Goal: Information Seeking & Learning: Learn about a topic

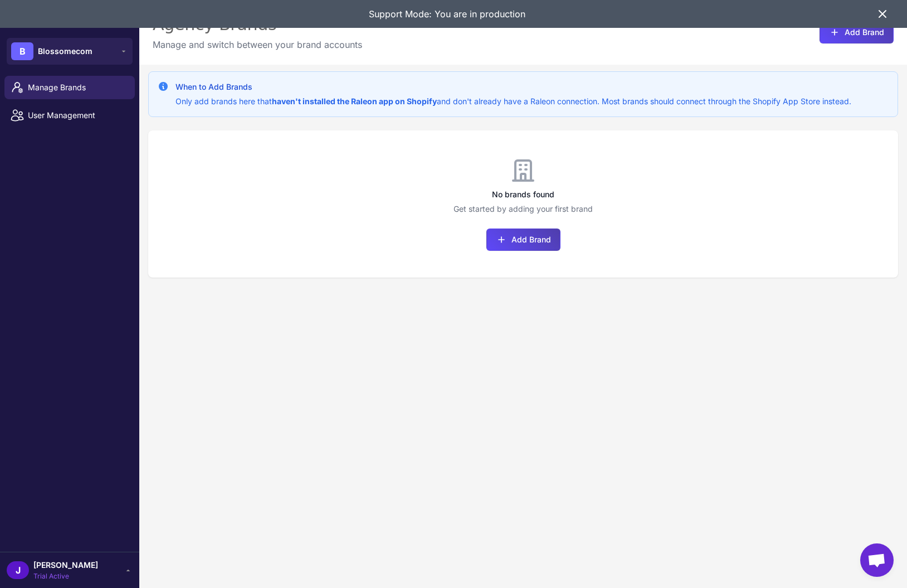
click at [875, 15] on div "Support Mode: You are in production" at bounding box center [447, 14] width 858 height 28
click at [879, 12] on icon at bounding box center [882, 13] width 13 height 13
click at [36, 561] on span "[PERSON_NAME]" at bounding box center [65, 565] width 65 height 12
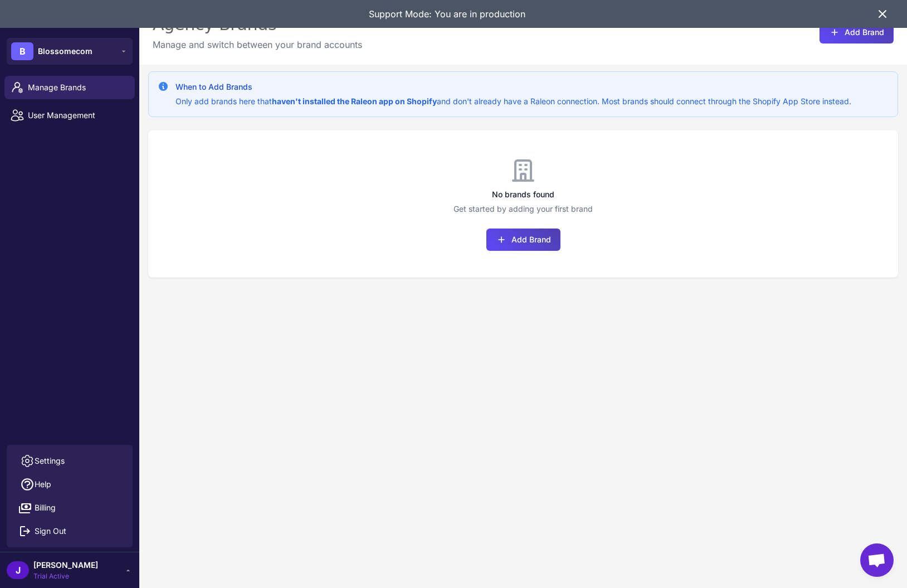
drag, startPoint x: 67, startPoint y: 201, endPoint x: 59, endPoint y: 130, distance: 71.9
click at [63, 196] on div "Manage Brands User Management" at bounding box center [69, 257] width 139 height 373
click at [56, 120] on span "User Management" at bounding box center [77, 115] width 98 height 12
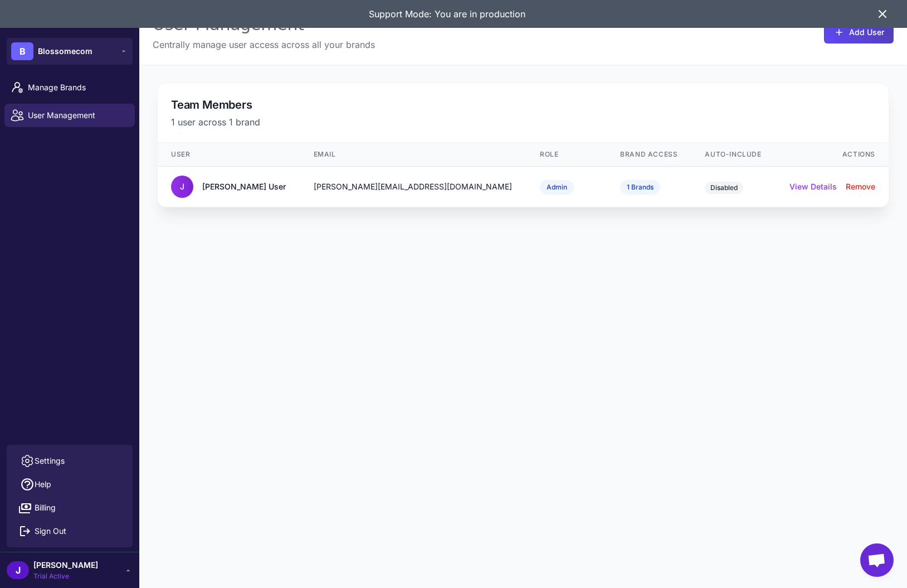
click at [345, 314] on div "User Management Centrally manage user access across all your brands Add User Te…" at bounding box center [523, 294] width 768 height 588
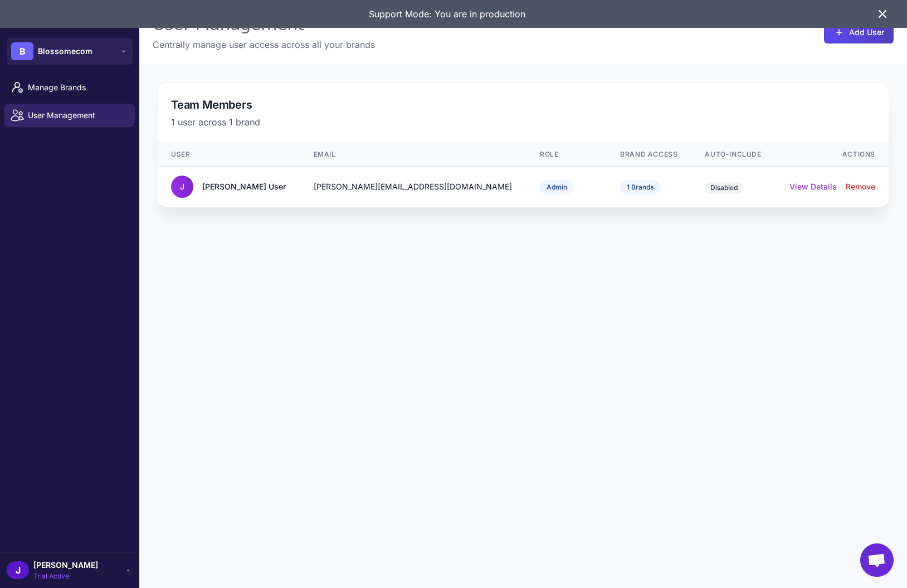
click at [346, 313] on div "User Management Centrally manage user access across all your brands Add User Te…" at bounding box center [523, 294] width 768 height 588
click at [70, 566] on div "J Jay Trial Active" at bounding box center [70, 570] width 126 height 22
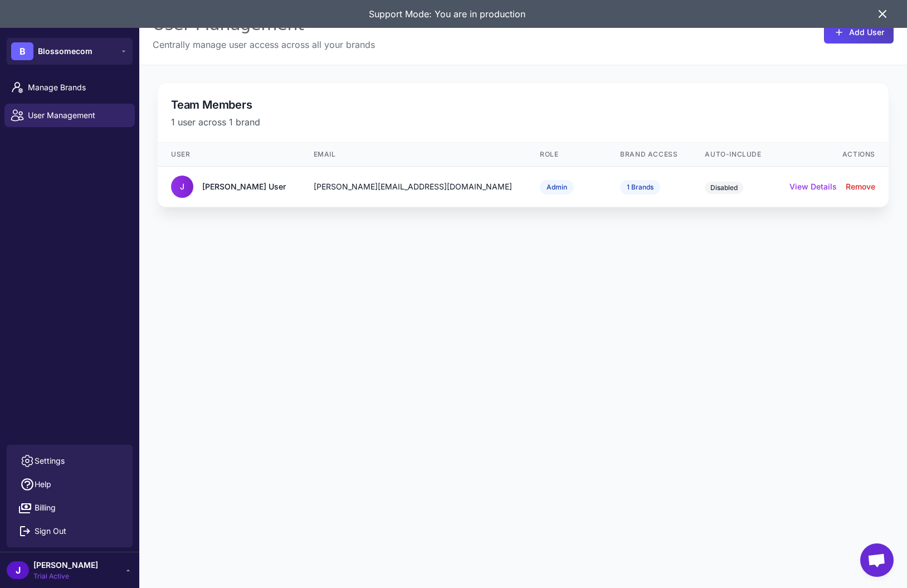
drag, startPoint x: 55, startPoint y: 455, endPoint x: 138, endPoint y: 373, distance: 116.6
click at [57, 455] on span "Settings" at bounding box center [50, 461] width 30 height 12
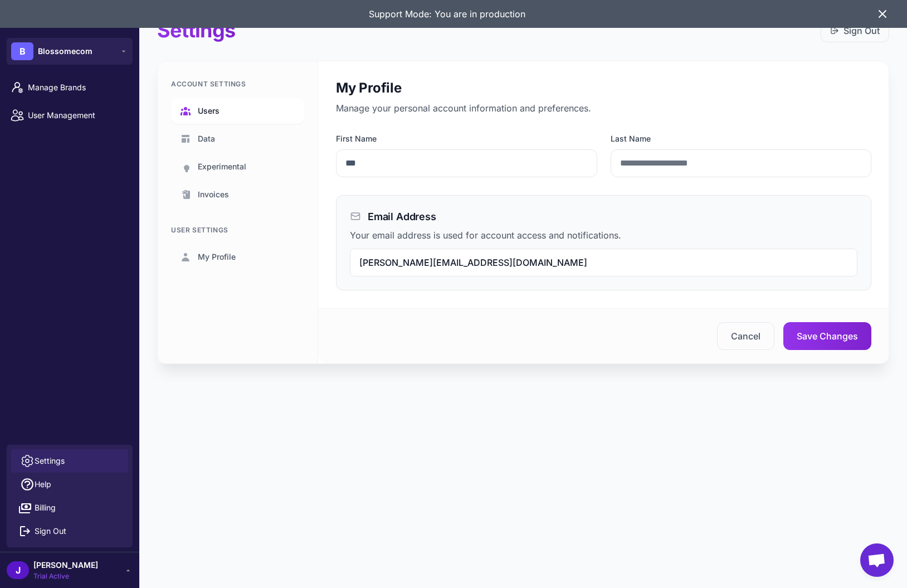
click at [218, 105] on span "Users" at bounding box center [209, 111] width 22 height 12
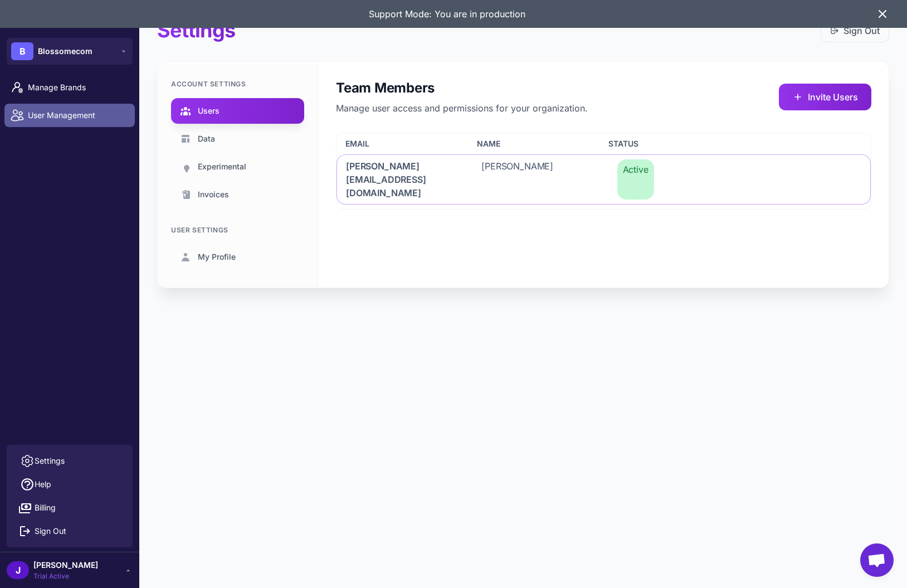
click at [67, 120] on span "User Management" at bounding box center [77, 115] width 98 height 12
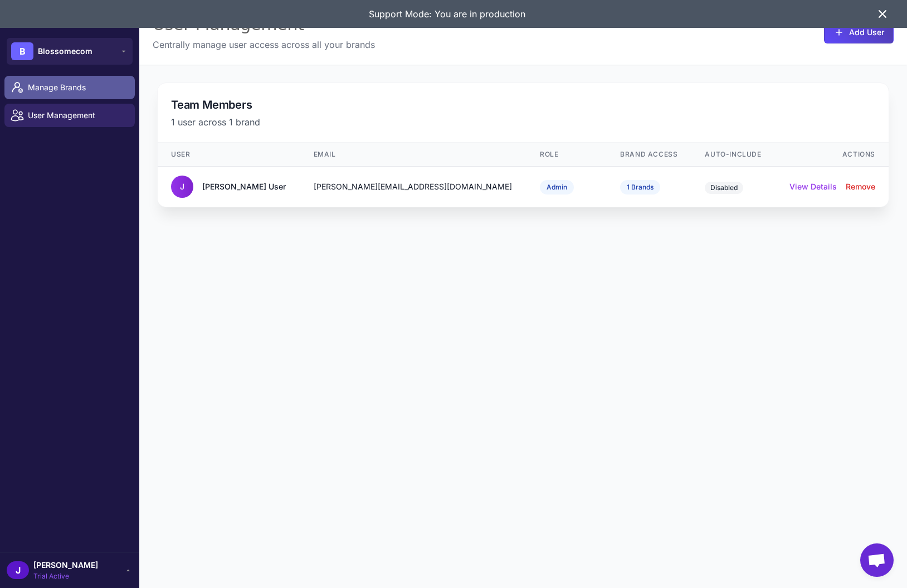
click at [71, 91] on span "Manage Brands" at bounding box center [77, 87] width 98 height 12
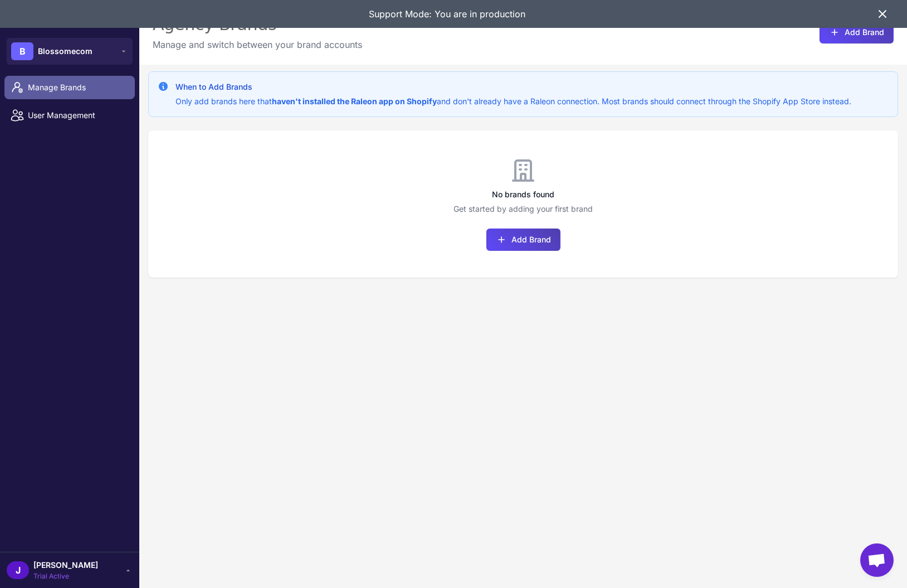
click at [71, 91] on span "Manage Brands" at bounding box center [77, 87] width 98 height 12
click at [48, 115] on span "User Management" at bounding box center [77, 115] width 98 height 12
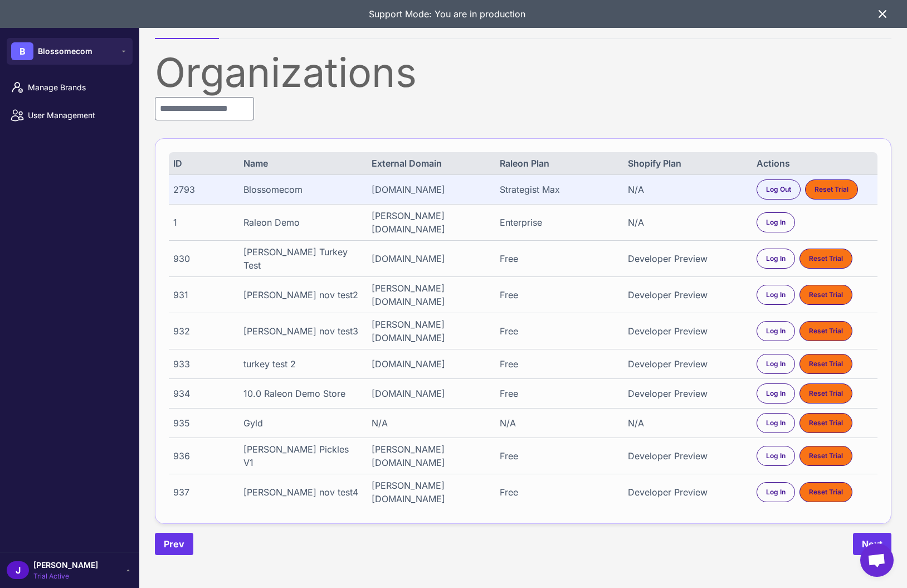
click at [178, 187] on div "2793" at bounding box center [202, 189] width 59 height 13
click at [168, 116] on input "text" at bounding box center [204, 108] width 99 height 23
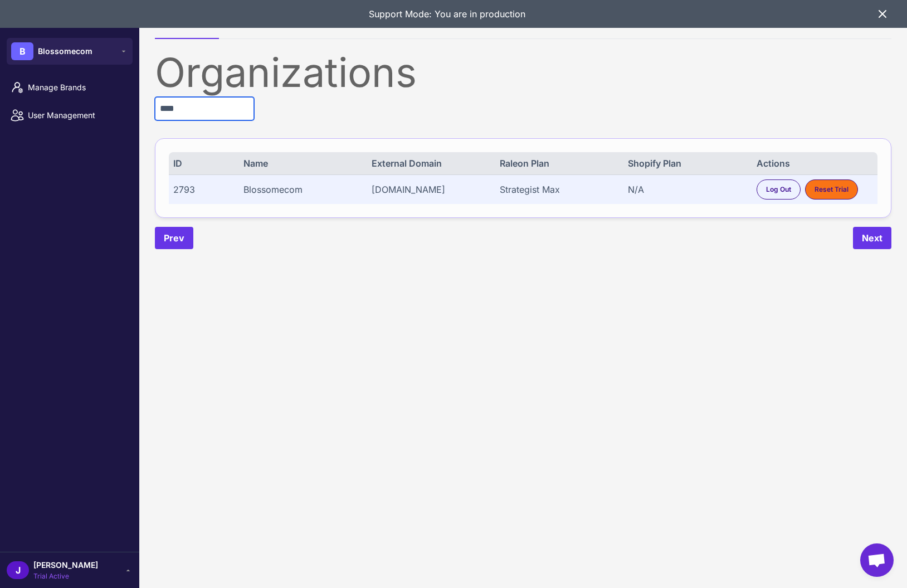
type input "****"
click at [885, 15] on icon at bounding box center [882, 13] width 13 height 13
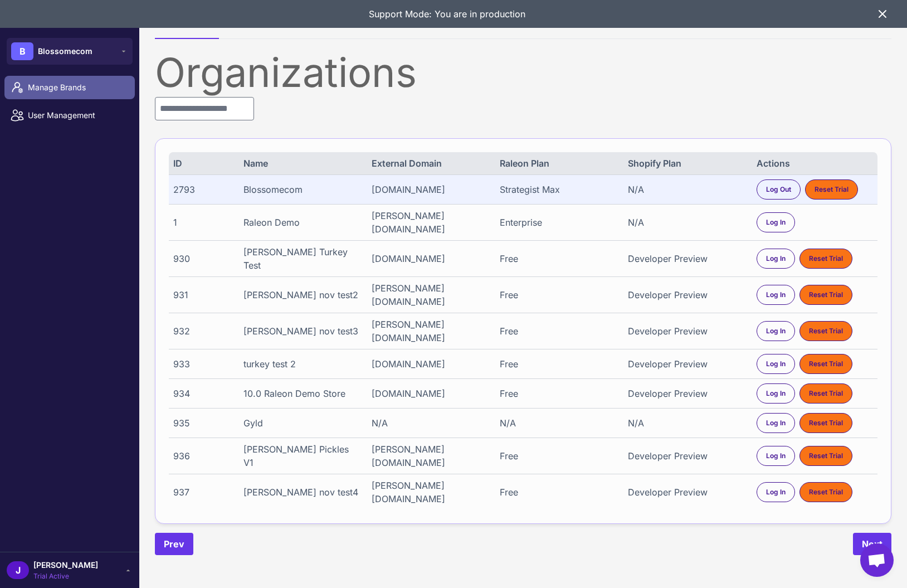
click at [53, 84] on span "Manage Brands" at bounding box center [77, 87] width 98 height 12
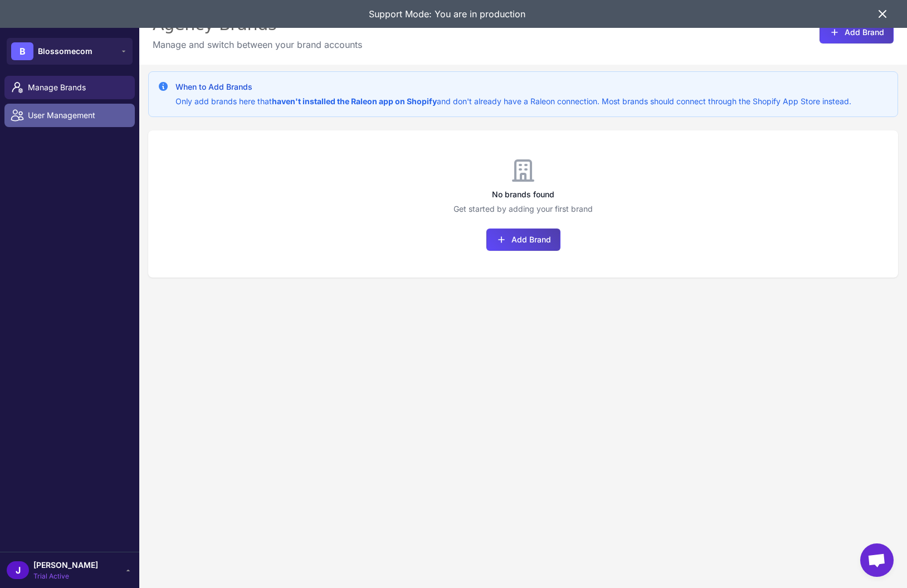
click at [84, 122] on link "User Management" at bounding box center [69, 115] width 130 height 23
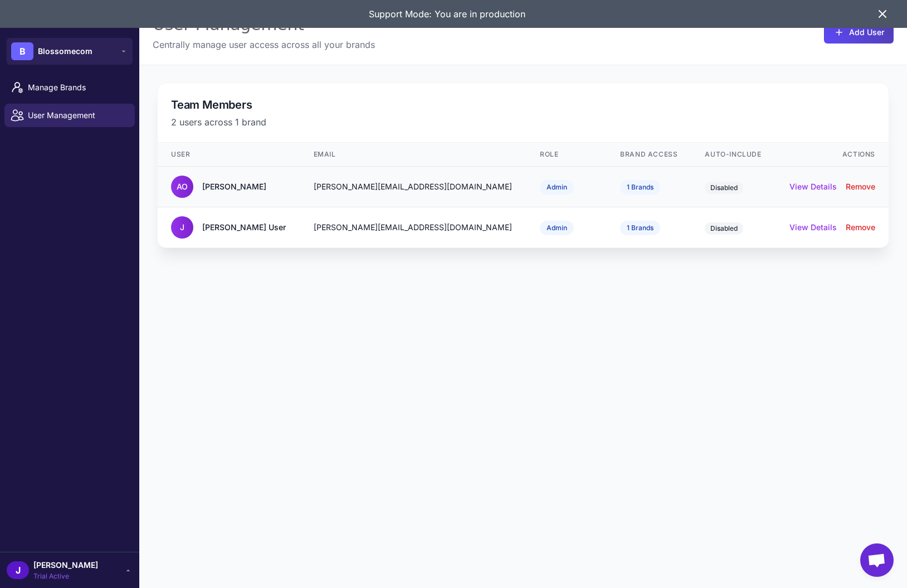
click at [622, 186] on td "1 Brands" at bounding box center [649, 187] width 85 height 41
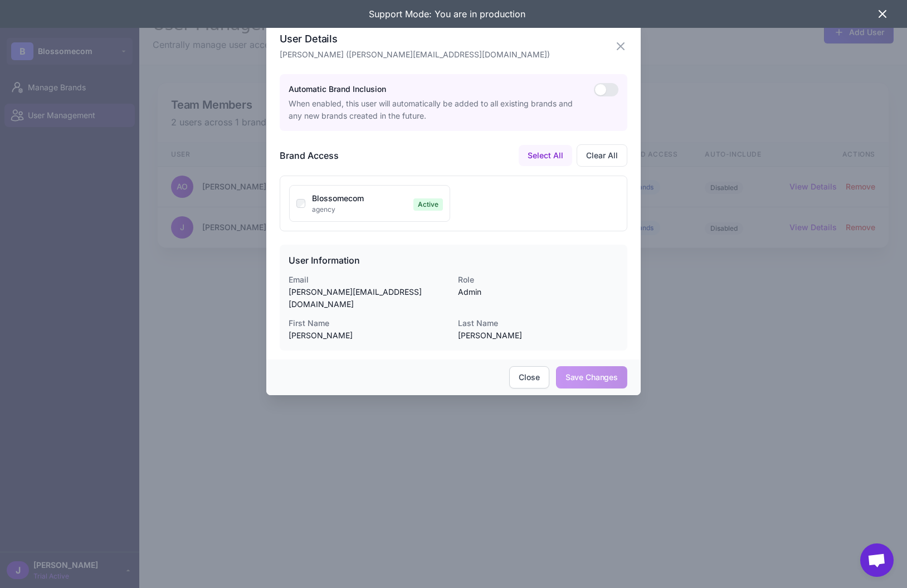
click at [618, 43] on icon "button" at bounding box center [620, 46] width 7 height 7
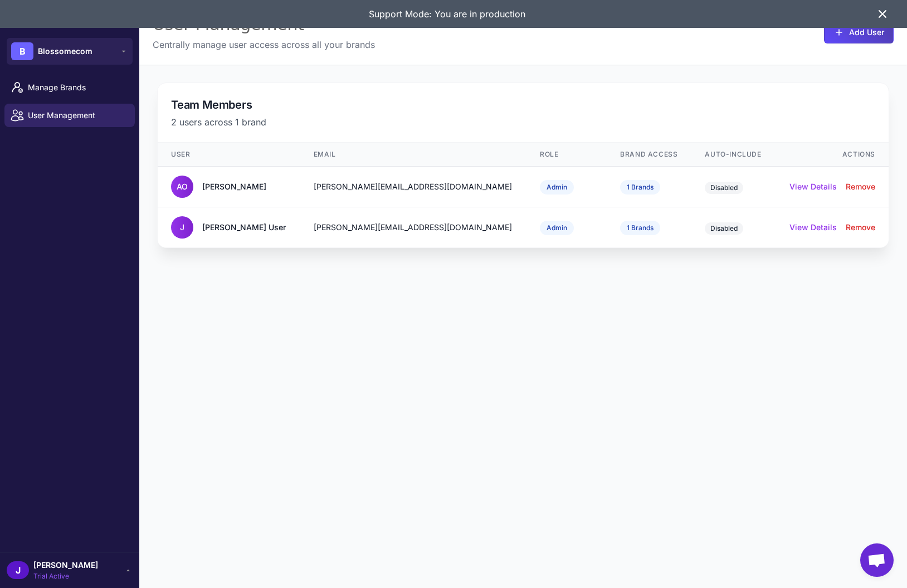
click at [878, 12] on icon at bounding box center [882, 13] width 13 height 13
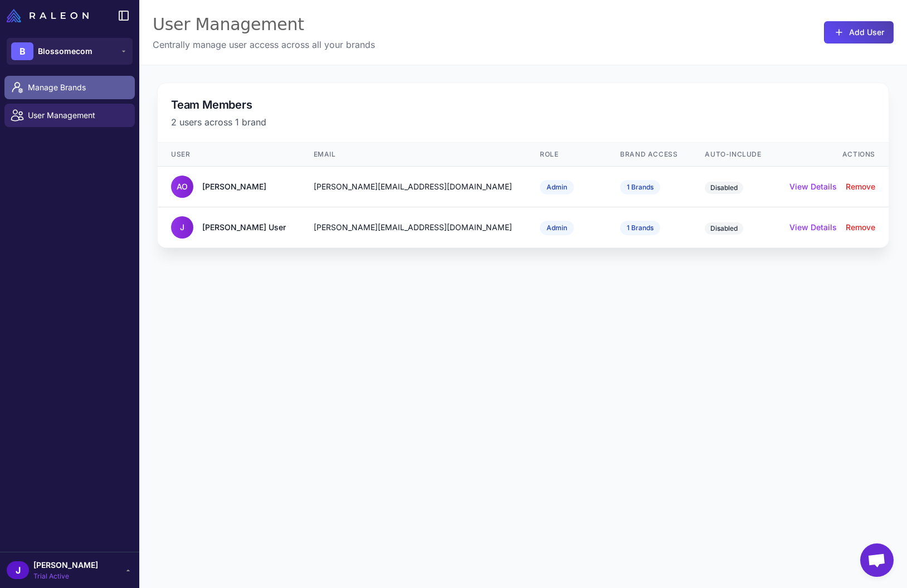
click at [73, 90] on span "Manage Brands" at bounding box center [77, 87] width 98 height 12
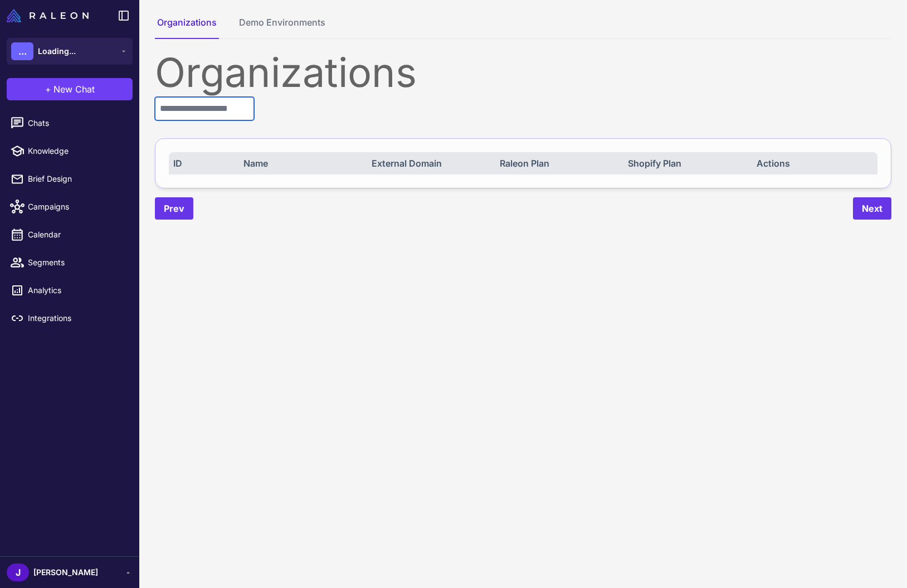
click at [187, 111] on input "text" at bounding box center [204, 108] width 99 height 23
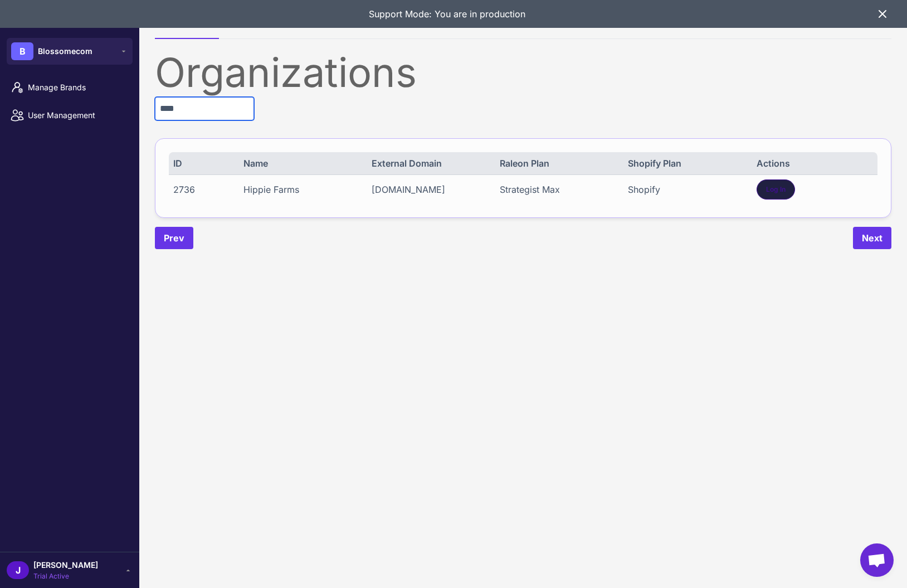
type input "****"
click at [761, 184] on div "Log In" at bounding box center [776, 189] width 38 height 20
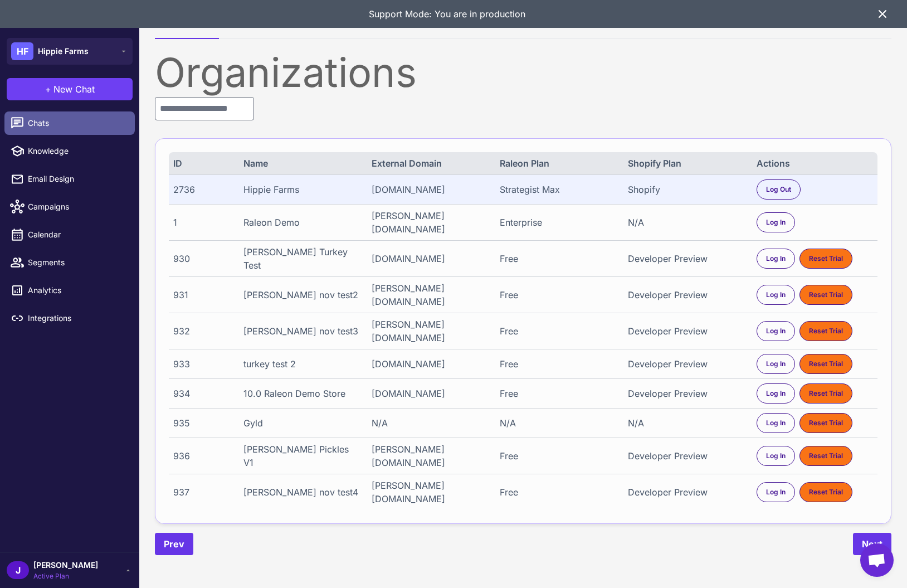
click at [29, 120] on span "Chats" at bounding box center [77, 123] width 98 height 12
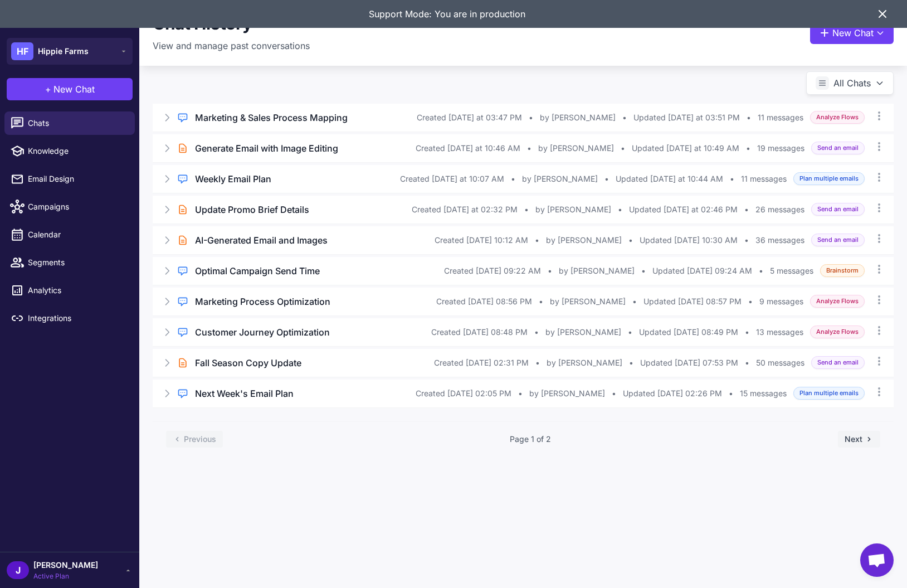
click at [882, 17] on icon at bounding box center [882, 13] width 13 height 13
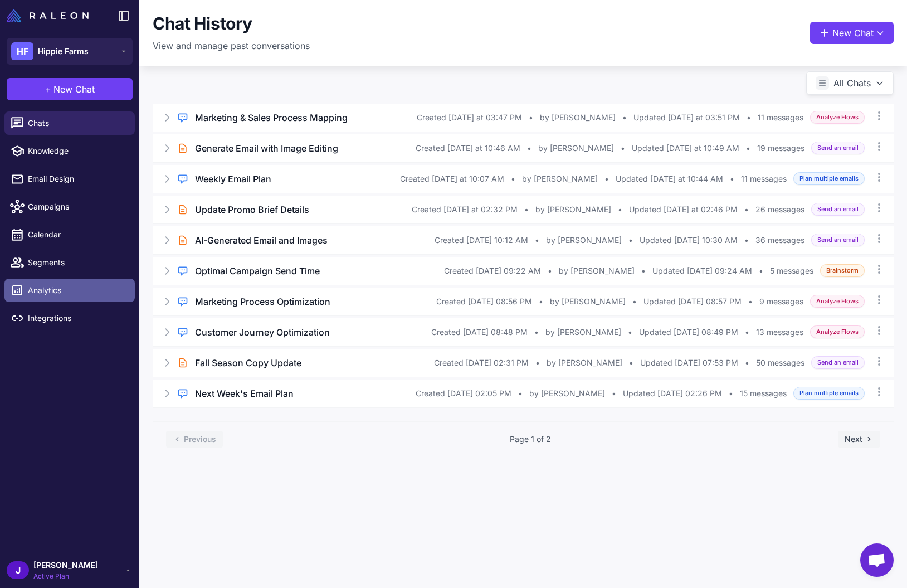
click at [68, 291] on span "Analytics" at bounding box center [77, 290] width 98 height 12
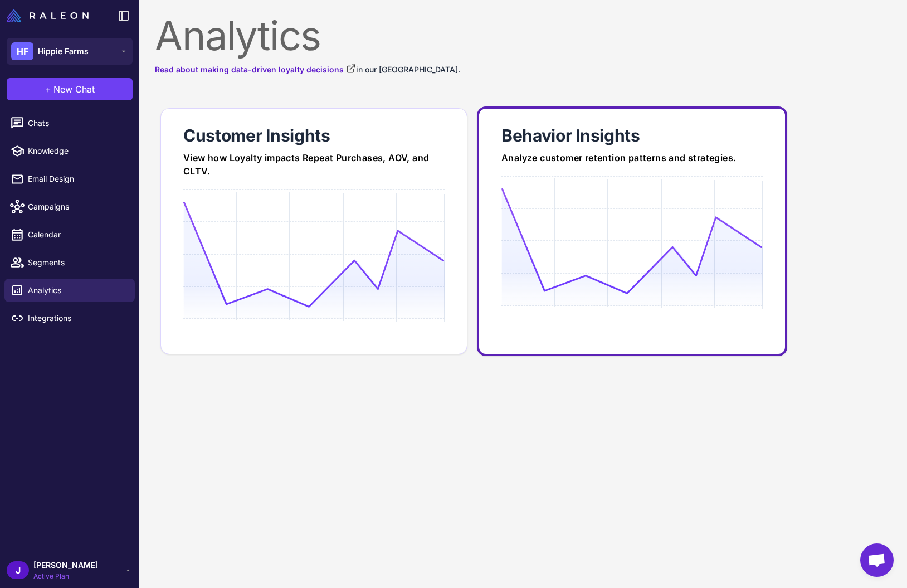
click at [644, 296] on icon at bounding box center [632, 247] width 261 height 118
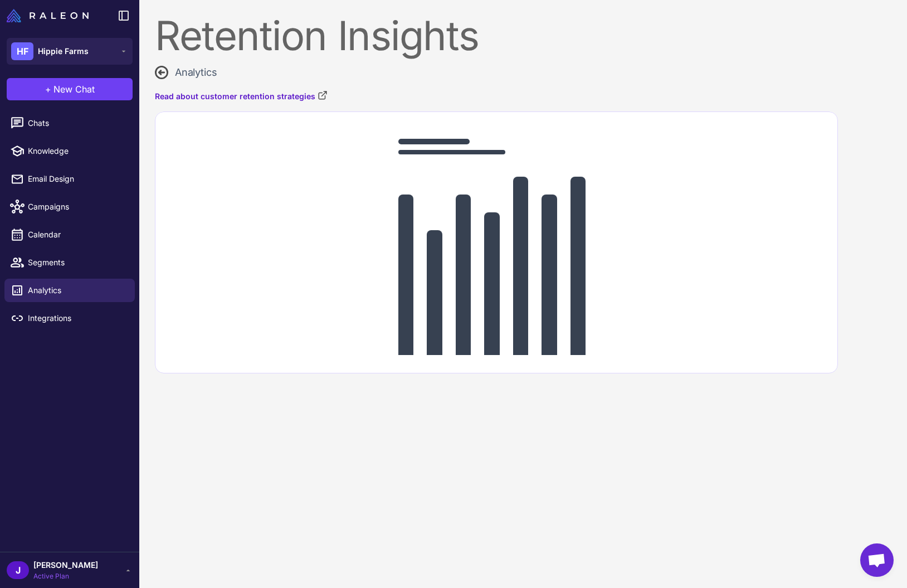
click at [162, 73] on icon at bounding box center [161, 72] width 13 height 13
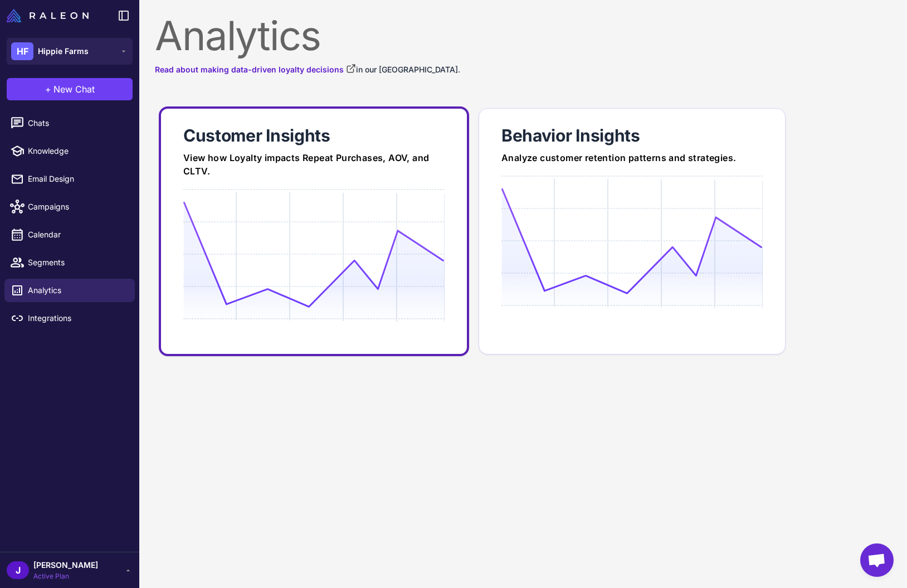
click at [270, 254] on icon at bounding box center [313, 254] width 261 height 106
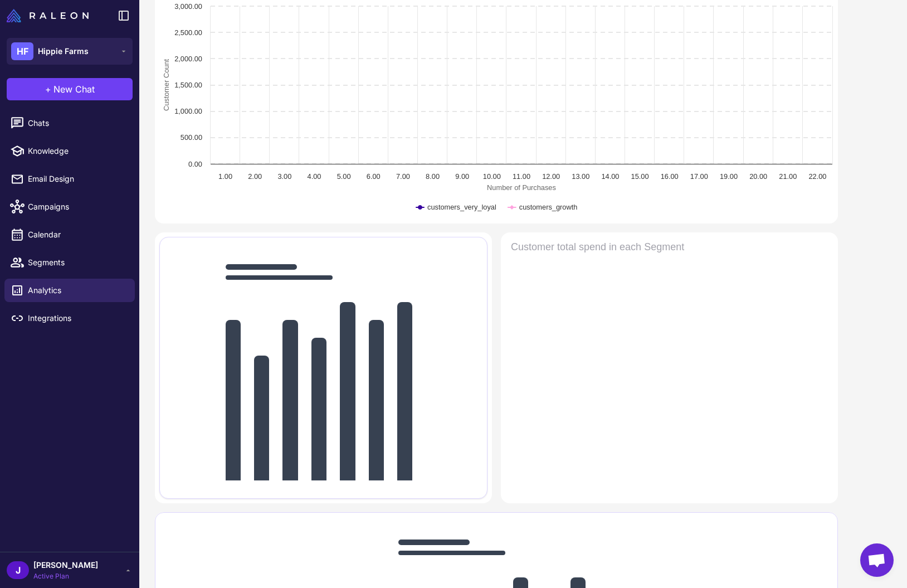
scroll to position [113, 0]
